Goal: Task Accomplishment & Management: Manage account settings

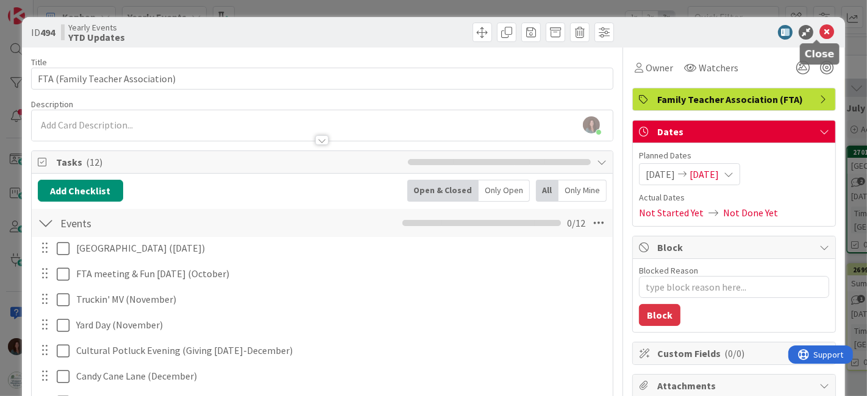
click at [819, 30] on icon at bounding box center [826, 32] width 15 height 15
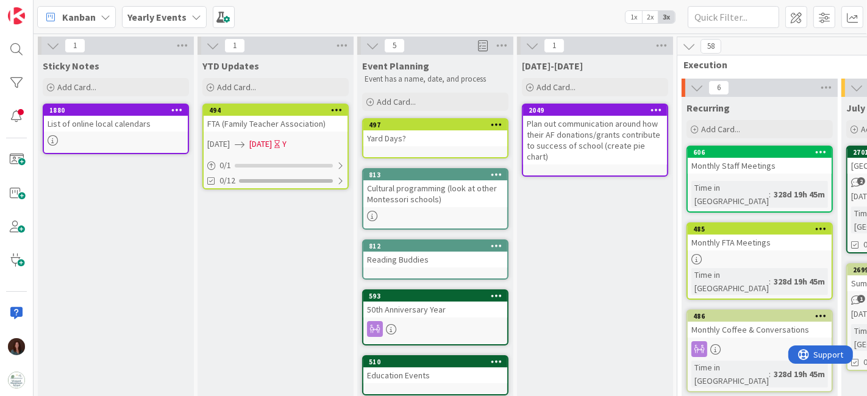
click at [174, 16] on b "Yearly Events" at bounding box center [156, 17] width 59 height 12
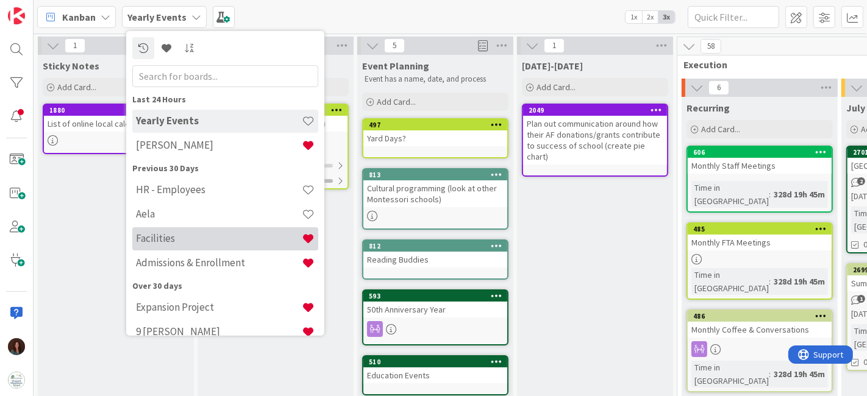
click at [224, 239] on h4 "Facilities" at bounding box center [219, 238] width 166 height 12
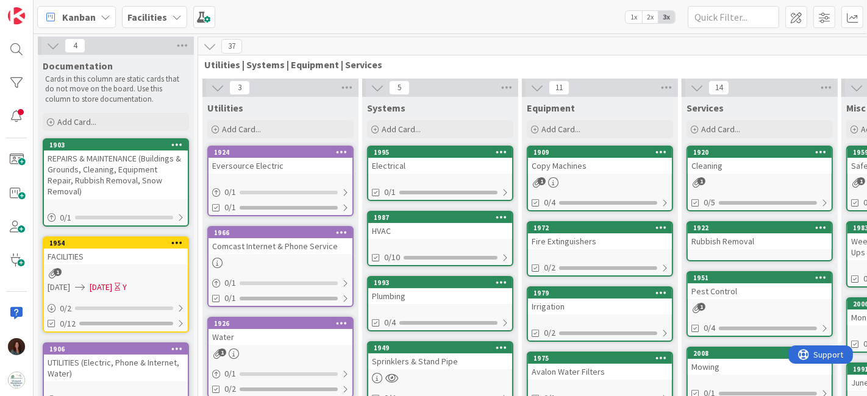
click at [167, 18] on div "Facilities" at bounding box center [154, 17] width 65 height 22
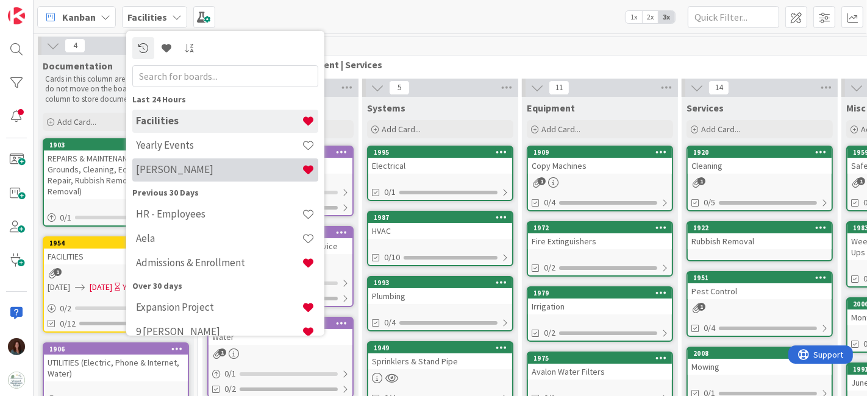
click at [196, 176] on div "[PERSON_NAME]" at bounding box center [225, 169] width 186 height 23
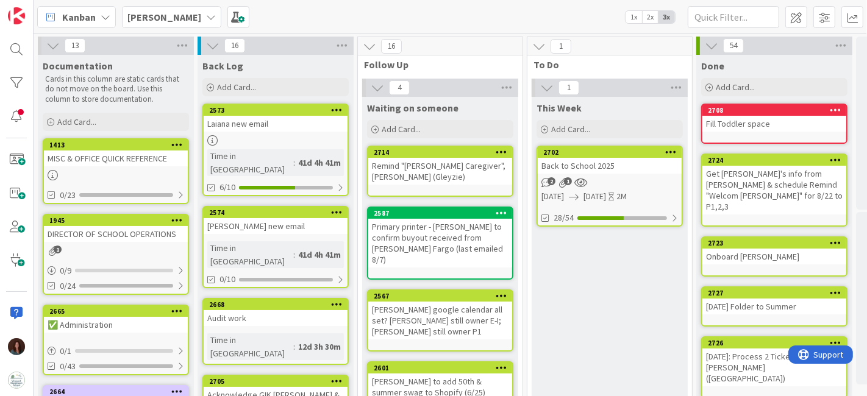
click at [617, 161] on div "Back to School 2025" at bounding box center [610, 166] width 144 height 16
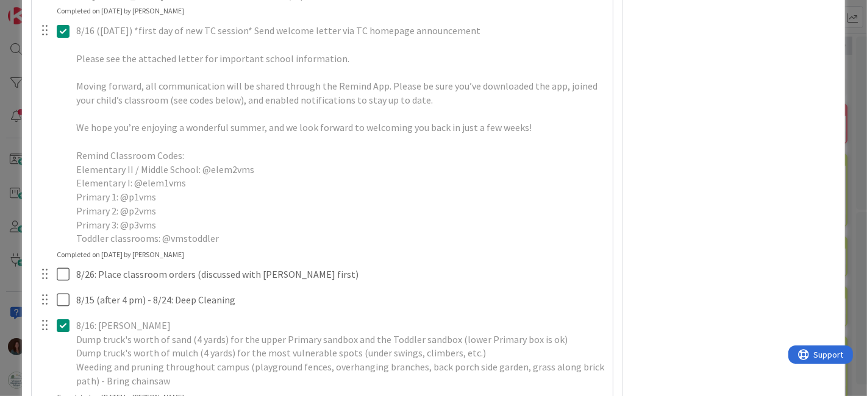
scroll to position [2709, 0]
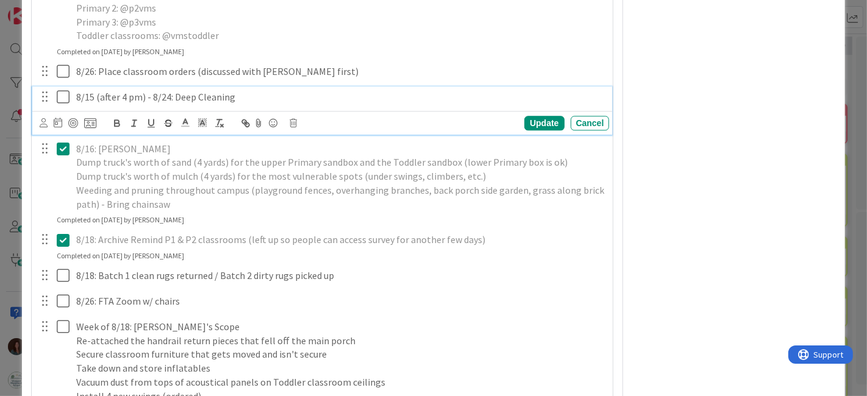
click at [62, 104] on icon at bounding box center [66, 97] width 18 height 15
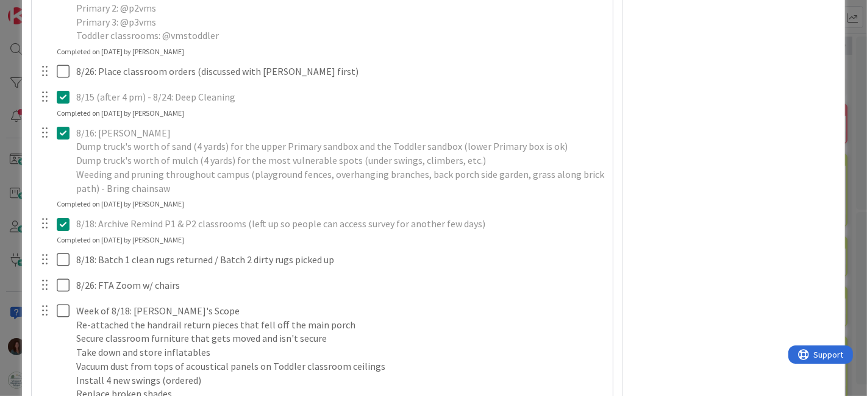
type textarea "x"
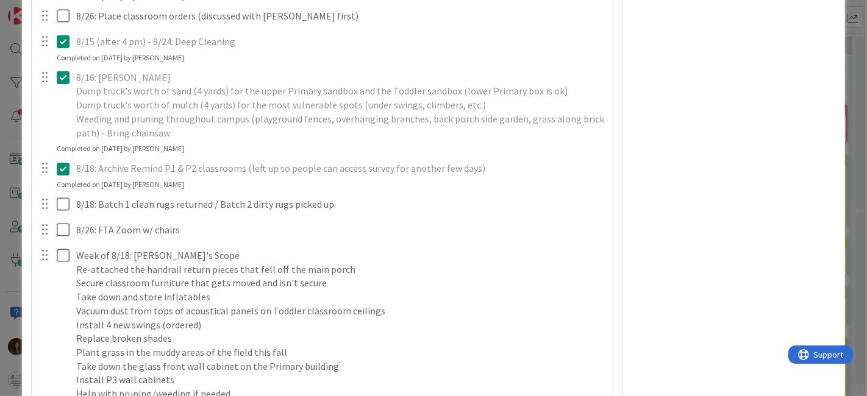
scroll to position [2845, 0]
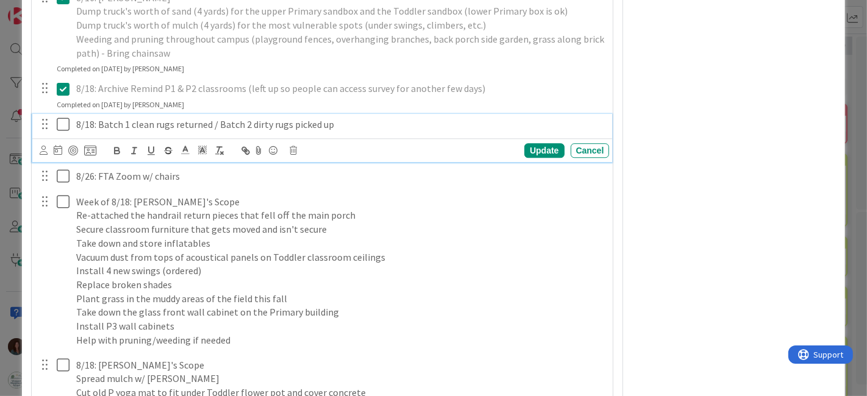
drag, startPoint x: 98, startPoint y: 149, endPoint x: 112, endPoint y: 166, distance: 22.6
click at [99, 132] on p "8/18: Batch 1 clean rugs returned / Batch 2 dirty rugs picked up" at bounding box center [340, 125] width 529 height 14
click at [94, 132] on p "8/18: Pick up Batch 1 clean rugs returned / Batch 2 dirty rugs picked up" at bounding box center [340, 125] width 529 height 14
drag, startPoint x: 371, startPoint y: 146, endPoint x: 237, endPoint y: 220, distance: 153.4
click at [203, 132] on p "8/23: Pick up Batch 1 clean rugs returned / Batch 2 dirty rugs picked up" at bounding box center [340, 125] width 529 height 14
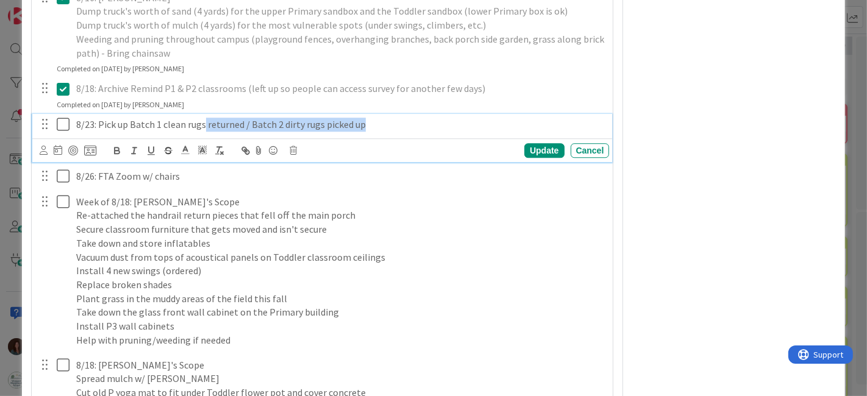
copy p "returned / Batch 2 dirty rugs picked up"
click at [527, 158] on div "Update" at bounding box center [544, 150] width 40 height 15
click at [60, 132] on icon at bounding box center [66, 124] width 18 height 15
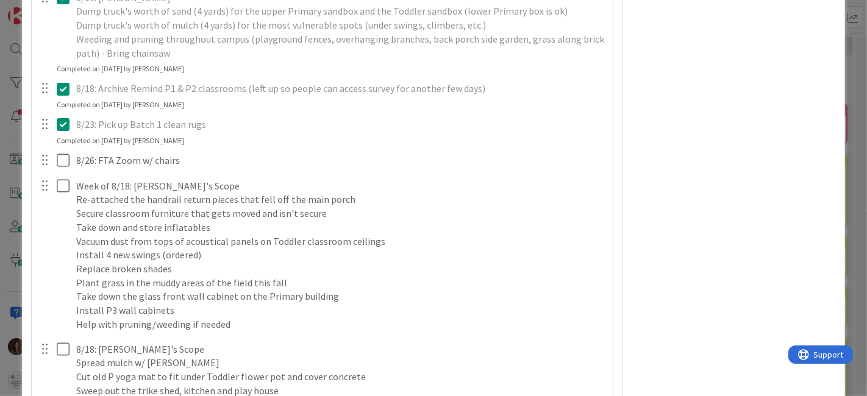
drag, startPoint x: 65, startPoint y: 149, endPoint x: 99, endPoint y: 157, distance: 34.5
click at [67, 132] on icon at bounding box center [66, 124] width 18 height 15
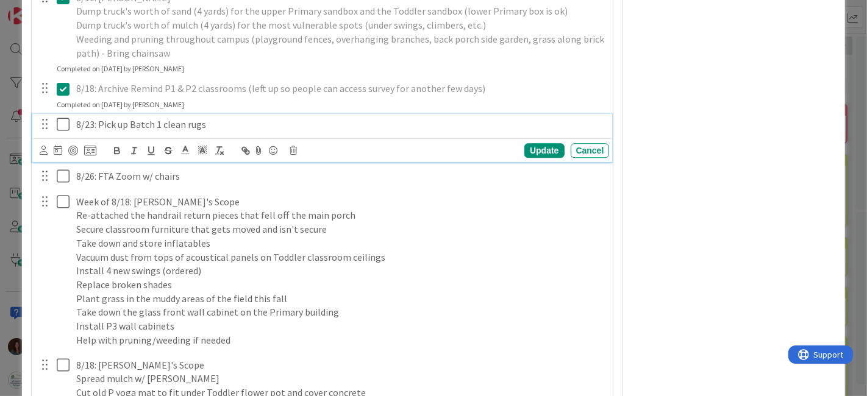
drag, startPoint x: 99, startPoint y: 153, endPoint x: 107, endPoint y: 168, distance: 16.6
click at [99, 132] on p "8/23: Pick up Batch 1 clean rugs" at bounding box center [340, 125] width 529 height 14
click at [524, 158] on div "Update" at bounding box center [544, 150] width 40 height 15
click at [59, 132] on icon at bounding box center [66, 124] width 18 height 15
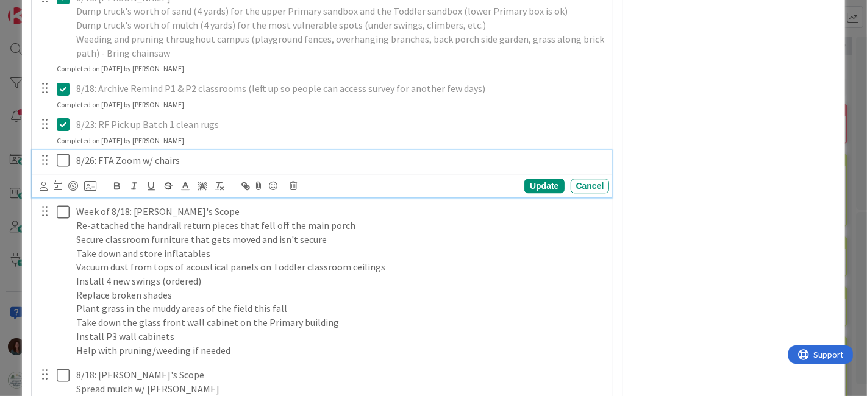
drag, startPoint x: 60, startPoint y: 187, endPoint x: 288, endPoint y: 307, distance: 257.7
click at [60, 168] on icon at bounding box center [66, 160] width 18 height 15
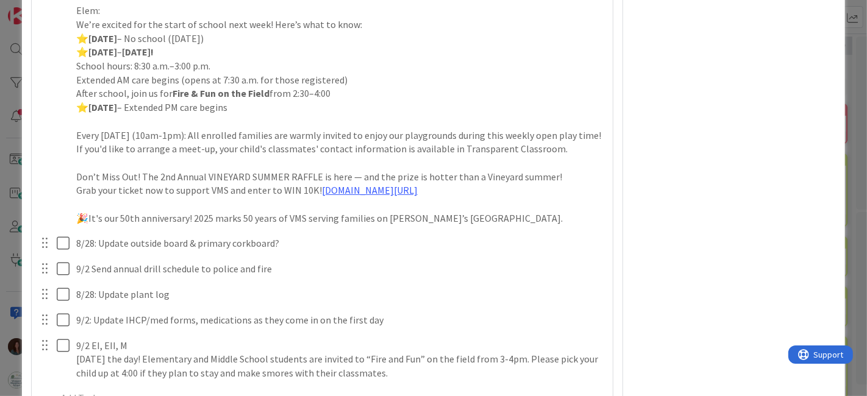
scroll to position [4199, 0]
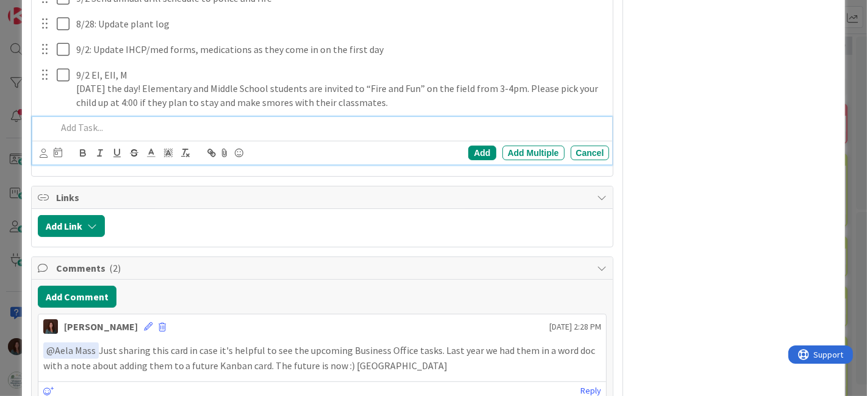
click at [140, 135] on p at bounding box center [331, 128] width 548 height 14
drag, startPoint x: 102, startPoint y: 151, endPoint x: 48, endPoint y: 202, distance: 74.6
click at [0, 157] on div "ID [GEOGRAPHIC_DATA] This Week Title 19 / 128 Back to School 2025 Description […" at bounding box center [433, 198] width 867 height 396
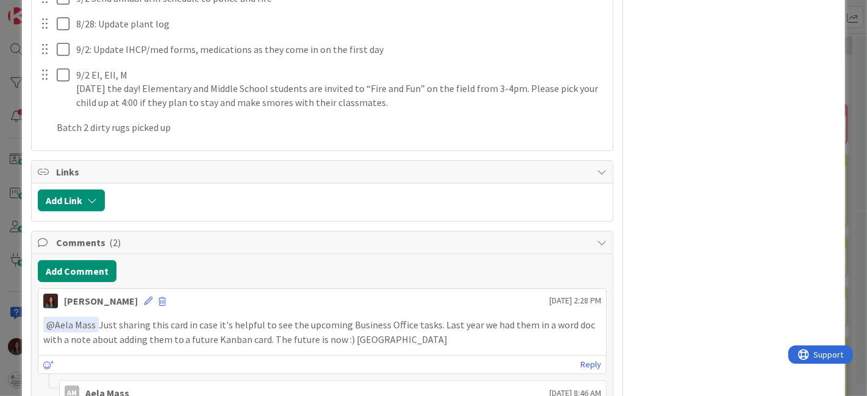
drag, startPoint x: 476, startPoint y: 177, endPoint x: 482, endPoint y: 168, distance: 11.3
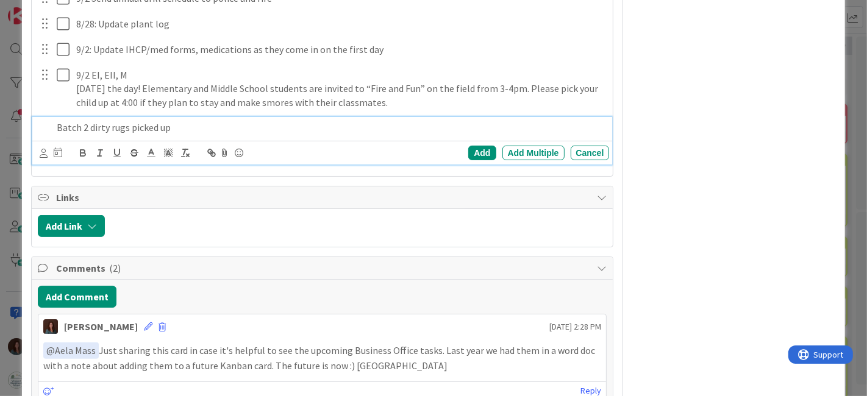
click at [224, 135] on p "Batch 2 dirty rugs picked up" at bounding box center [331, 128] width 548 height 14
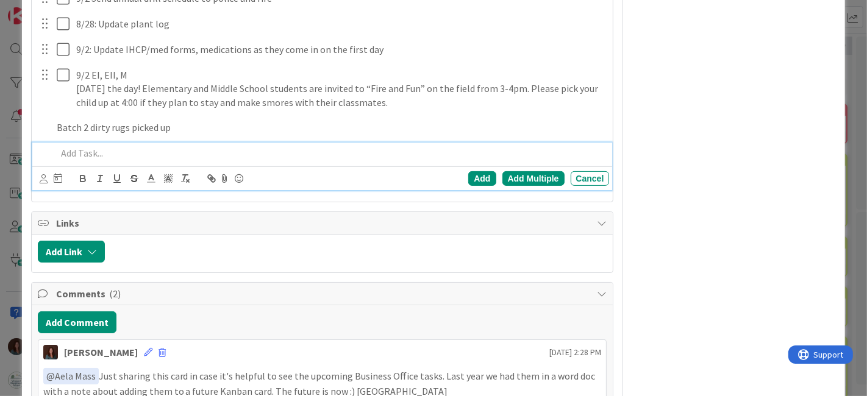
scroll to position [4225, 0]
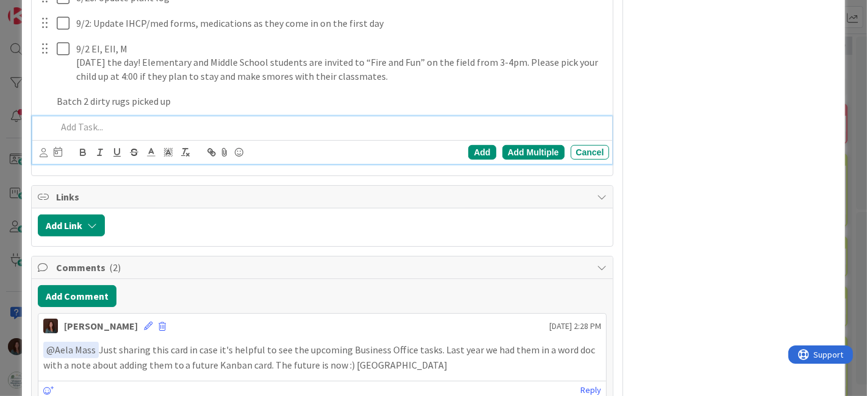
type textarea "x"
drag, startPoint x: 476, startPoint y: 171, endPoint x: 397, endPoint y: 168, distance: 78.7
click at [476, 160] on div "Add" at bounding box center [481, 152] width 27 height 15
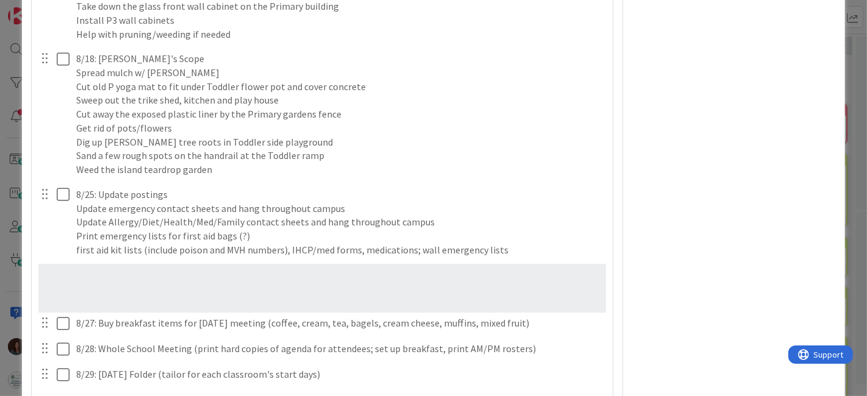
scroll to position [3145, 0]
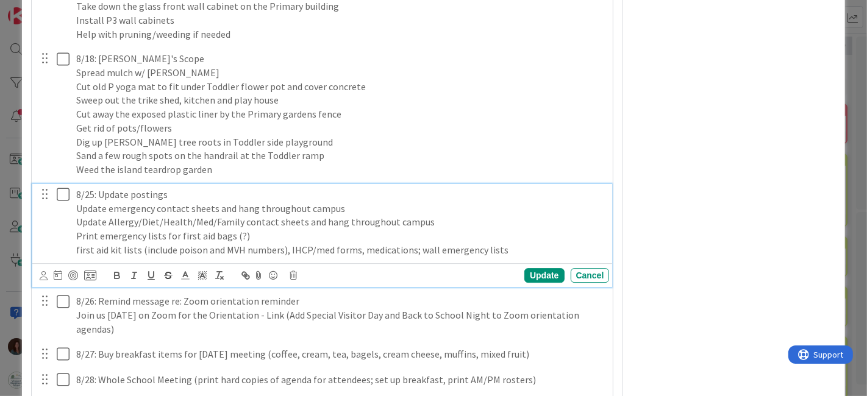
drag, startPoint x: 94, startPoint y: 219, endPoint x: 105, endPoint y: 242, distance: 25.1
click at [93, 202] on p "8/25: Update postings" at bounding box center [340, 195] width 529 height 14
click at [529, 283] on div "Update" at bounding box center [544, 275] width 40 height 15
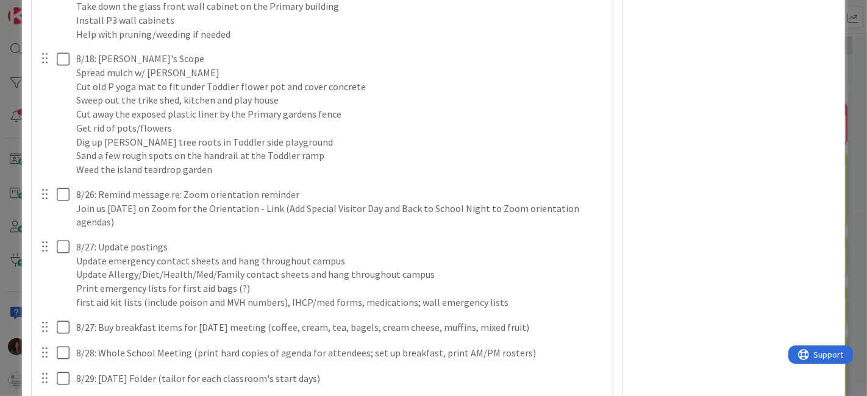
scroll to position [3010, 0]
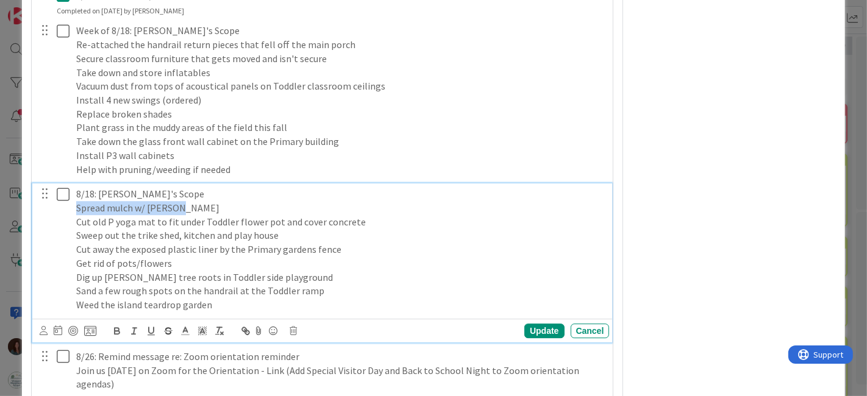
drag, startPoint x: 181, startPoint y: 234, endPoint x: 66, endPoint y: 253, distance: 116.2
click at [59, 235] on div "8/18: [PERSON_NAME]'s Scope Spread mulch w/ [PERSON_NAME] Cut old P yoga mat to…" at bounding box center [323, 249] width 572 height 132
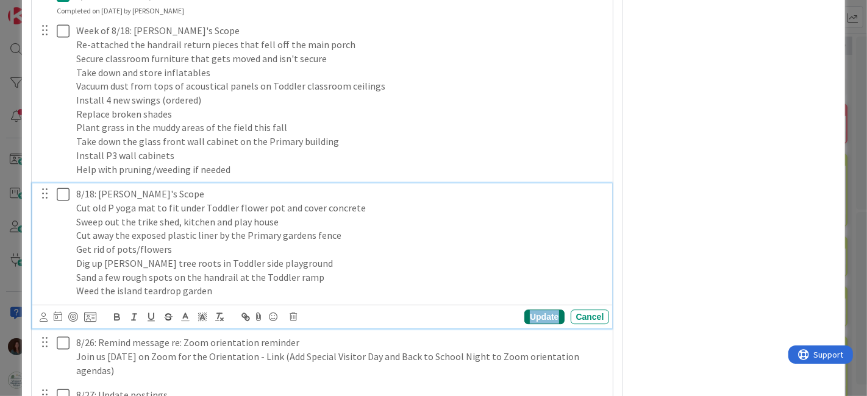
click at [529, 324] on div "Update" at bounding box center [544, 317] width 40 height 15
type textarea "x"
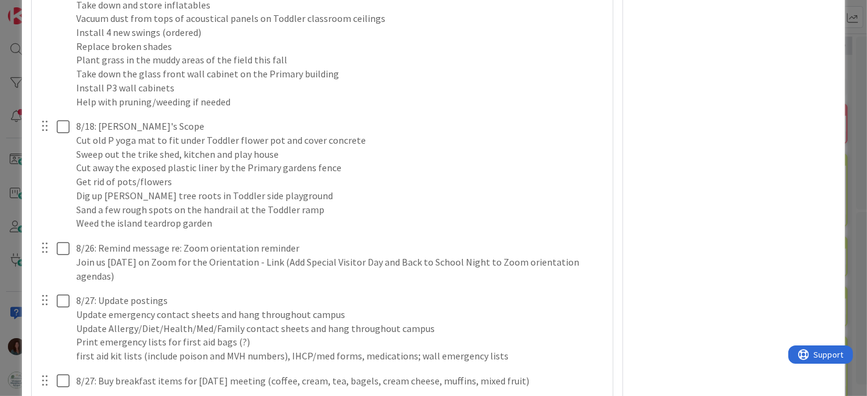
scroll to position [3145, 0]
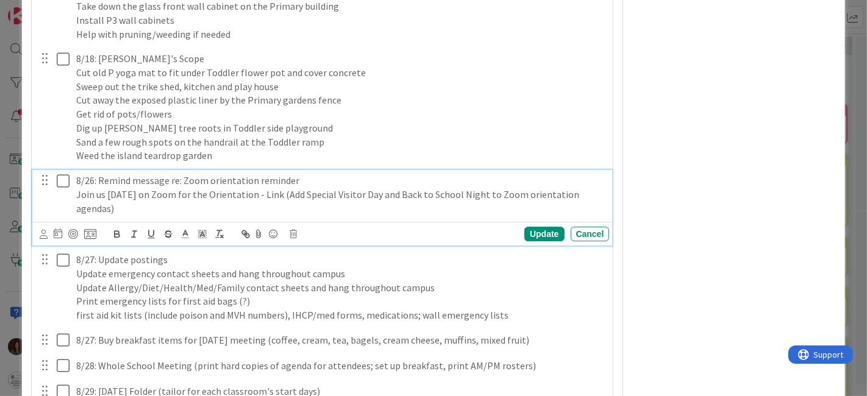
click at [315, 215] on p "Join us [DATE] on Zoom for the Orientation - Link (Add Special Visitor Day and …" at bounding box center [340, 201] width 529 height 27
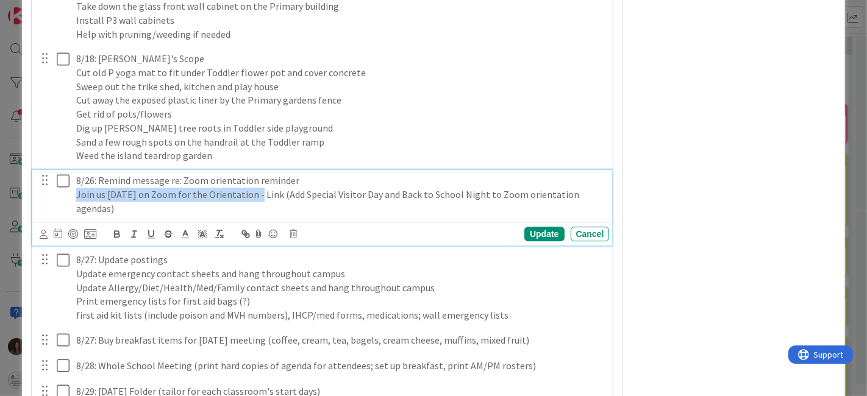
drag, startPoint x: 187, startPoint y: 213, endPoint x: 59, endPoint y: 271, distance: 140.5
click at [32, 227] on div "8/26: Remind message re: Zoom orientation reminder Join us [DATE] on Zoom for t…" at bounding box center [322, 208] width 580 height 76
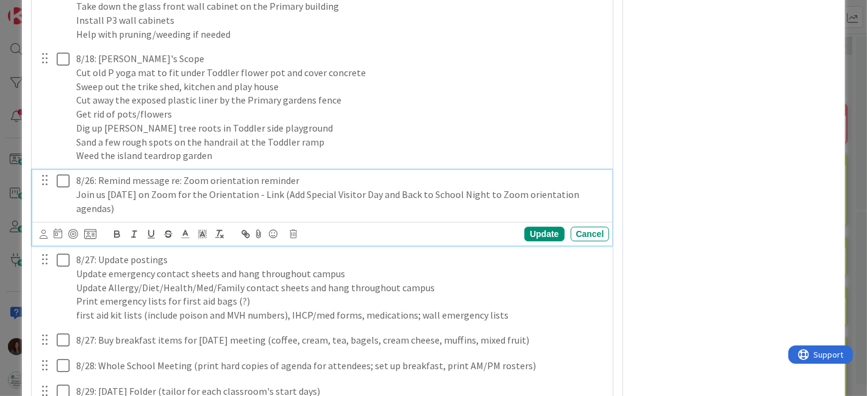
click at [210, 215] on p "Join us [DATE] on Zoom for the Orientation - Link (Add Special Visitor Day and …" at bounding box center [340, 201] width 529 height 27
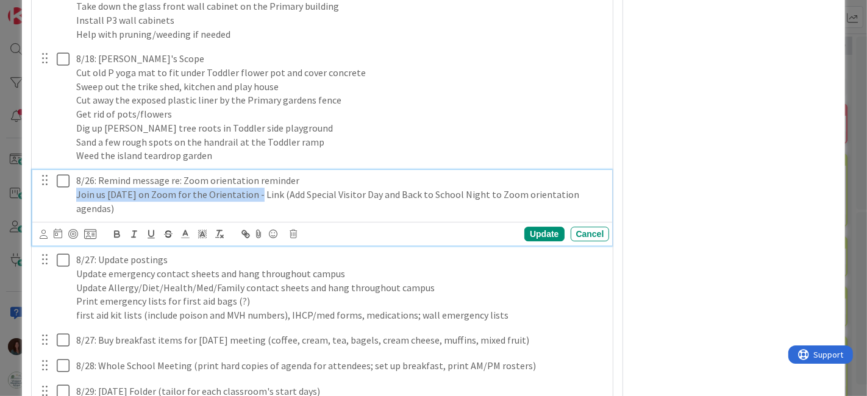
drag, startPoint x: 260, startPoint y: 218, endPoint x: 76, endPoint y: 223, distance: 183.6
click at [76, 215] on p "Join us [DATE] on Zoom for the Orientation - Link (Add Special Visitor Day and …" at bounding box center [340, 201] width 529 height 27
copy p "Join us [DATE] on Zoom for the Orientation"
